Goal: Task Accomplishment & Management: Manage account settings

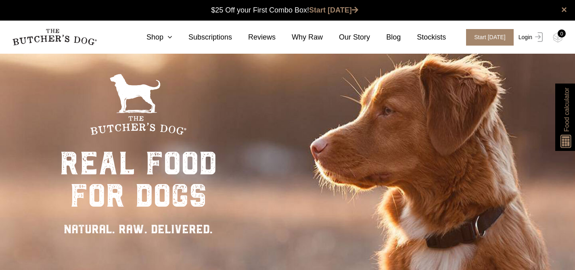
click at [523, 37] on link "Login" at bounding box center [529, 37] width 26 height 17
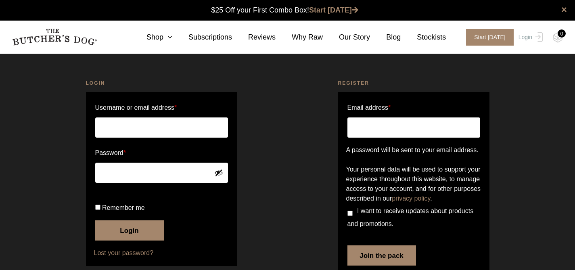
type input "aparris1105@gmail.com"
click at [130, 240] on button "Login" at bounding box center [129, 230] width 69 height 20
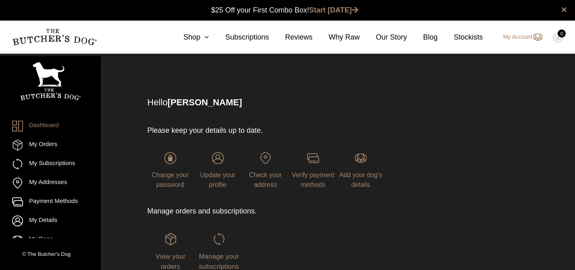
click at [210, 262] on div "Manage your subscriptions" at bounding box center [219, 252] width 46 height 39
click at [224, 254] on span "Manage your subscriptions" at bounding box center [219, 261] width 40 height 18
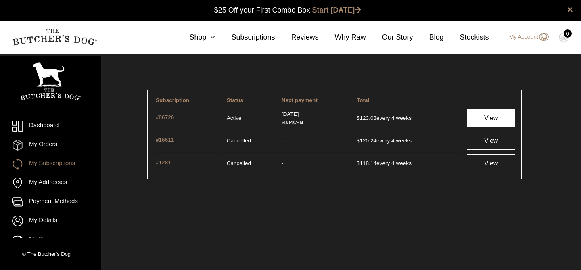
click at [482, 116] on link "View" at bounding box center [490, 118] width 48 height 18
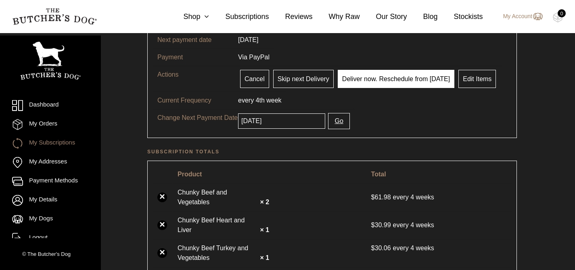
scroll to position [80, 0]
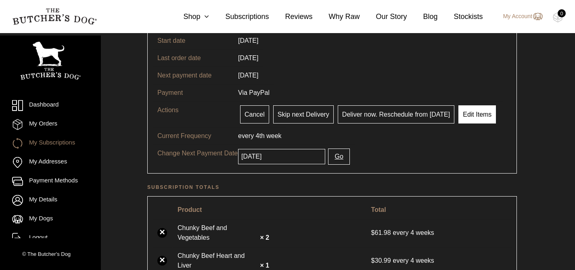
click at [476, 119] on link "Edit Items" at bounding box center [476, 114] width 37 height 18
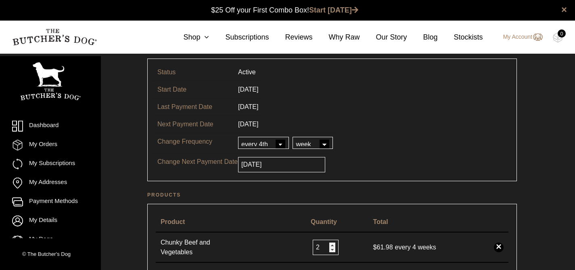
scroll to position [66, 0]
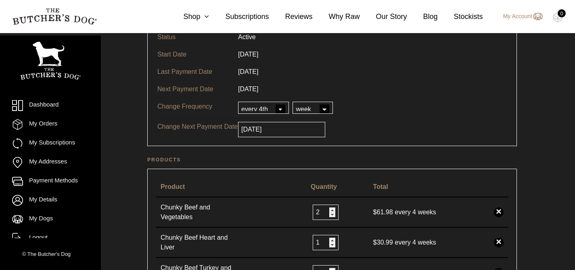
click at [333, 217] on input "2" at bounding box center [325, 211] width 26 height 15
click at [330, 217] on input "2" at bounding box center [325, 211] width 26 height 15
type input "1"
click at [330, 216] on input "1" at bounding box center [325, 211] width 26 height 15
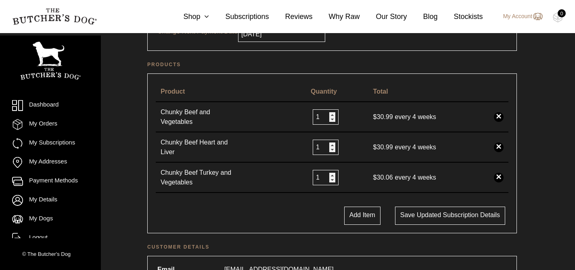
scroll to position [162, 0]
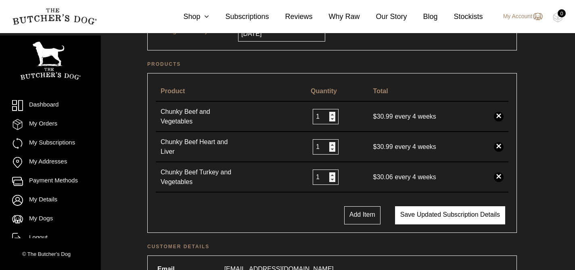
click at [410, 217] on button "Save updated subscription details" at bounding box center [450, 215] width 110 height 18
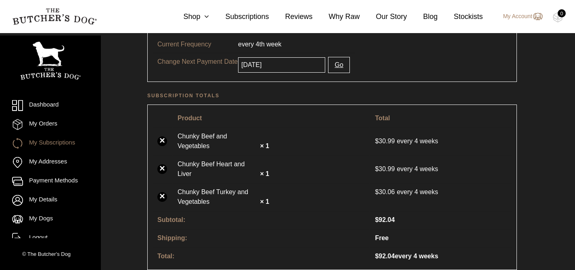
scroll to position [98, 0]
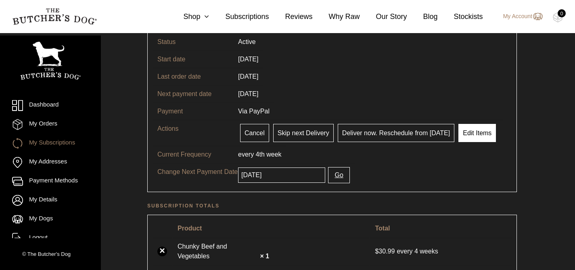
click at [477, 130] on link "Edit Items" at bounding box center [476, 133] width 37 height 18
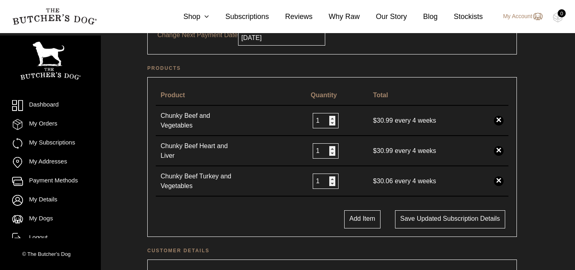
scroll to position [225, 0]
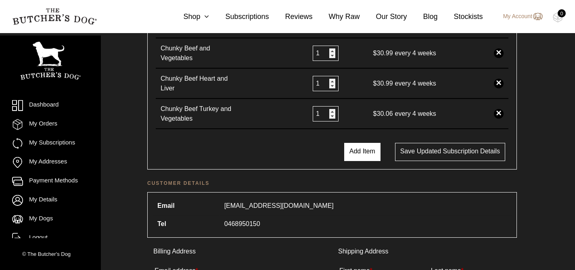
click at [359, 158] on button "Add Item" at bounding box center [362, 152] width 36 height 18
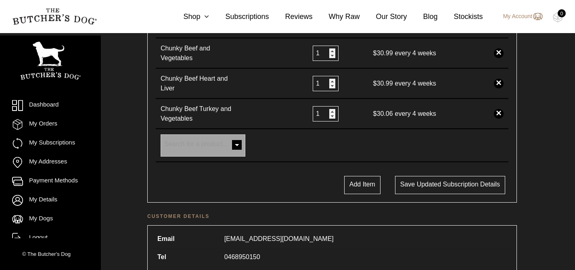
click at [243, 140] on span at bounding box center [237, 145] width 16 height 16
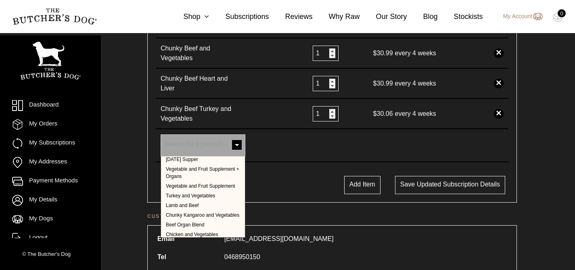
scroll to position [160, 0]
select select "255"
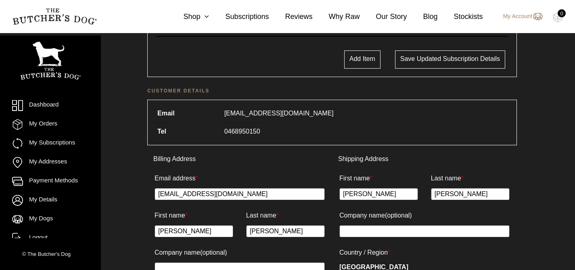
scroll to position [189, 0]
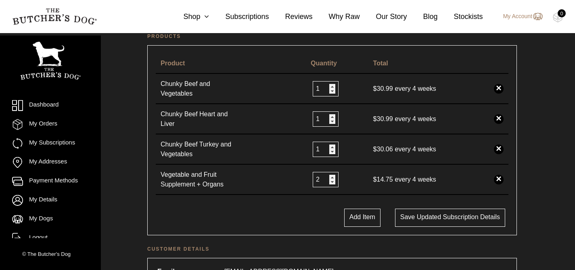
type input "2"
click at [330, 177] on input "2" at bounding box center [325, 179] width 26 height 15
click at [499, 182] on link "×" at bounding box center [498, 180] width 10 height 10
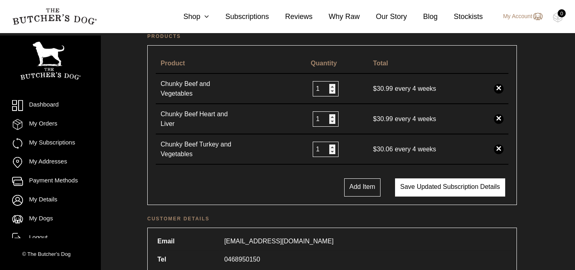
click at [420, 189] on button "Save updated subscription details" at bounding box center [450, 187] width 110 height 18
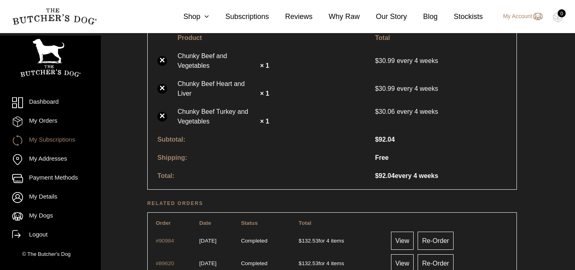
scroll to position [8, 0]
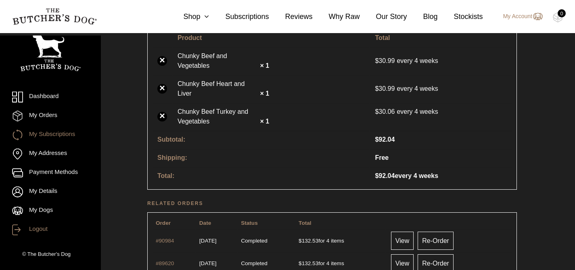
click at [38, 232] on link "Logout" at bounding box center [50, 229] width 77 height 11
